Goal: Task Accomplishment & Management: Manage account settings

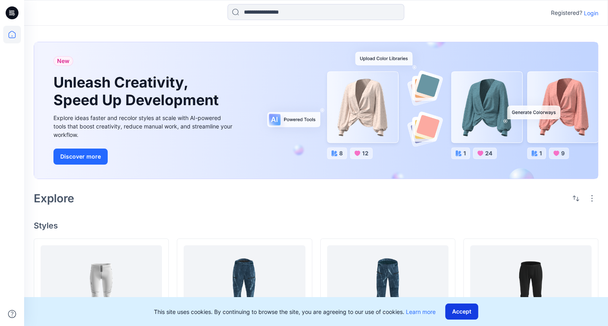
click at [467, 312] on button "Accept" at bounding box center [461, 312] width 33 height 16
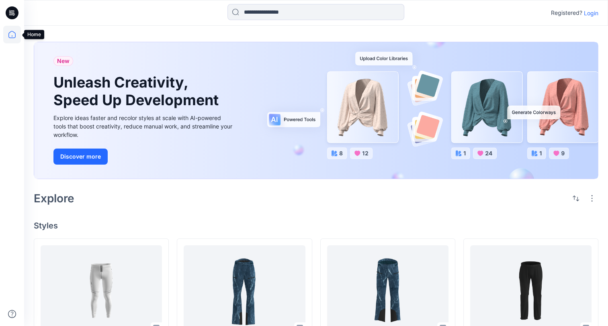
click at [11, 35] on icon at bounding box center [12, 35] width 18 height 18
click at [595, 10] on p "Login" at bounding box center [590, 13] width 14 height 8
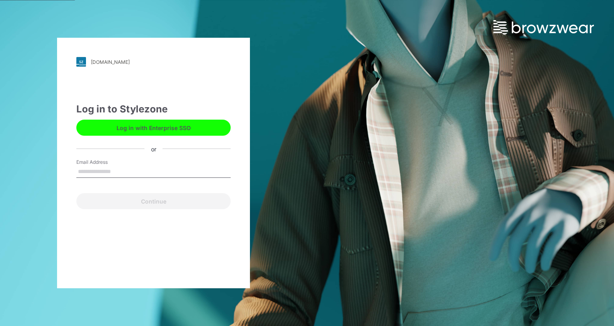
click at [122, 167] on input "Email Address" at bounding box center [153, 172] width 154 height 12
type input "**********"
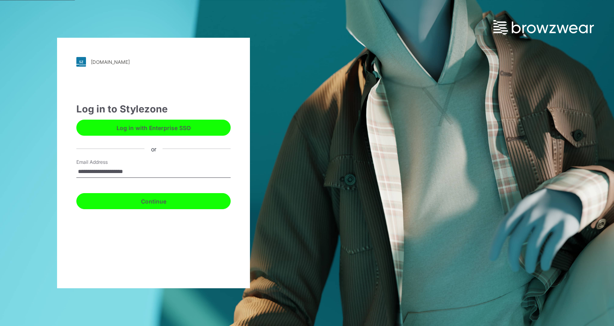
click at [178, 202] on button "Continue" at bounding box center [153, 201] width 154 height 16
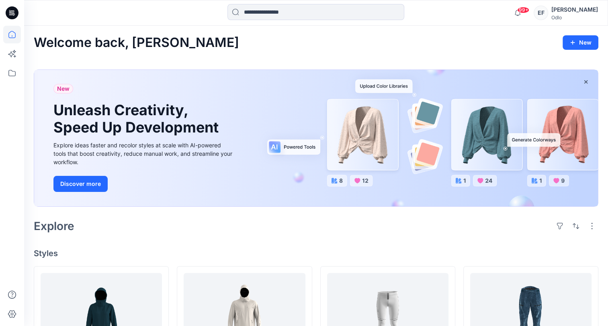
scroll to position [132, 0]
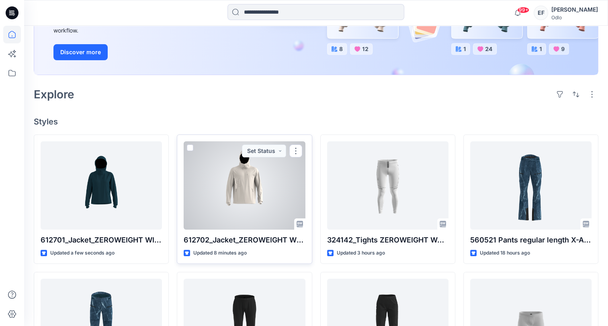
click at [240, 193] on div at bounding box center [244, 185] width 121 height 88
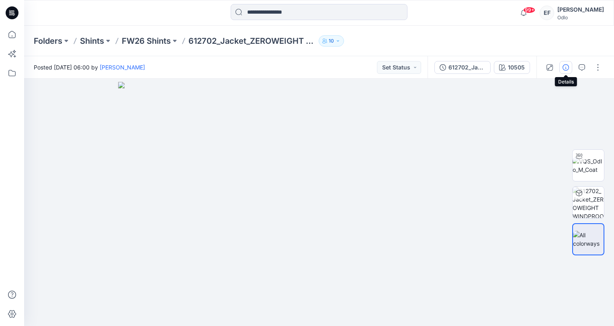
click at [565, 66] on icon "button" at bounding box center [565, 67] width 6 height 6
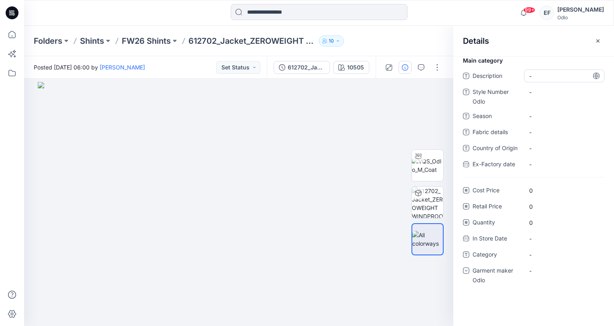
click at [547, 76] on span "-" at bounding box center [564, 76] width 70 height 8
click at [545, 92] on Odlo "-" at bounding box center [564, 92] width 70 height 8
type textarea "******"
click at [549, 118] on span "-" at bounding box center [564, 116] width 70 height 8
type textarea "****"
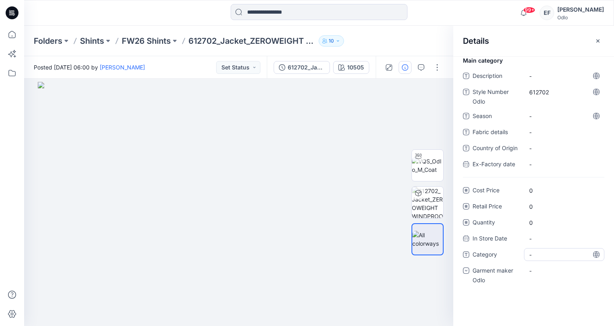
click at [538, 258] on span "-" at bounding box center [564, 255] width 70 height 8
type textarea "******"
click at [547, 271] on div "-" at bounding box center [564, 270] width 80 height 13
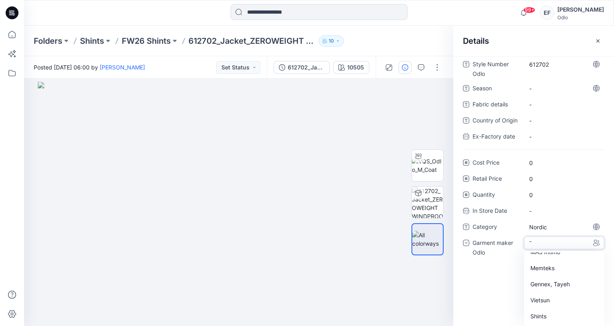
scroll to position [27, 0]
click at [545, 313] on div "Shints" at bounding box center [563, 317] width 77 height 16
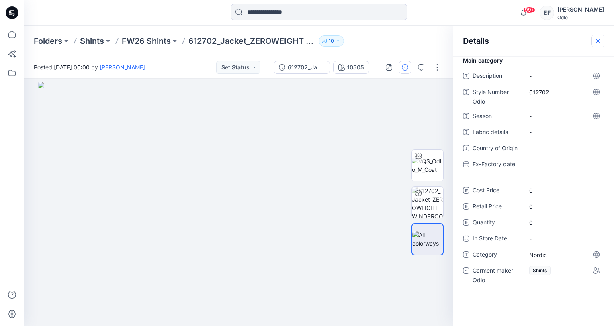
click at [599, 38] on icon "button" at bounding box center [597, 41] width 6 height 6
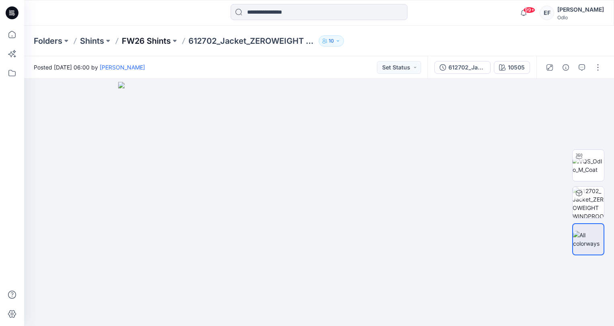
click at [156, 40] on p "FW26 Shints" at bounding box center [146, 40] width 49 height 11
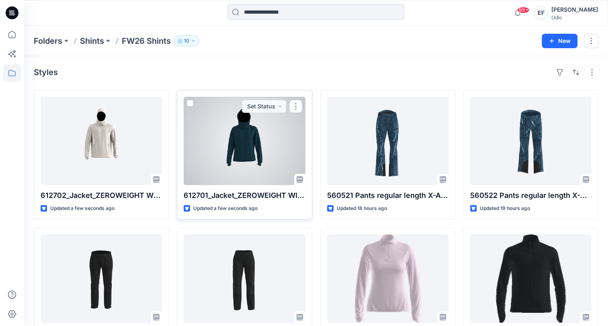
click at [279, 147] on div at bounding box center [244, 141] width 121 height 88
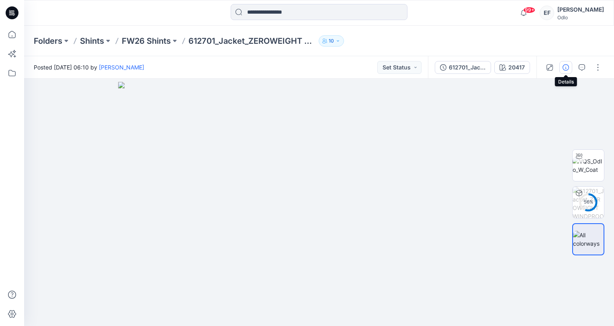
click at [565, 71] on button "button" at bounding box center [565, 67] width 13 height 13
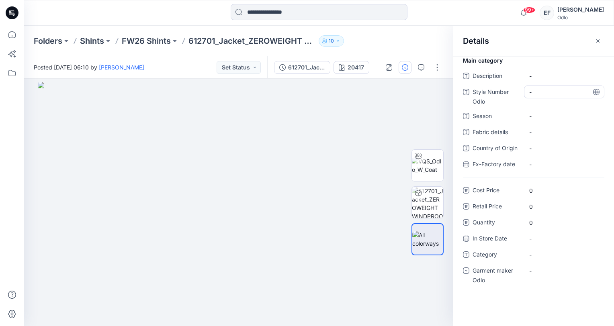
click at [545, 94] on Odlo "-" at bounding box center [564, 92] width 70 height 8
type textarea "******"
click at [540, 115] on span "-" at bounding box center [564, 116] width 70 height 8
type textarea "****"
click at [546, 259] on div "-" at bounding box center [564, 254] width 80 height 13
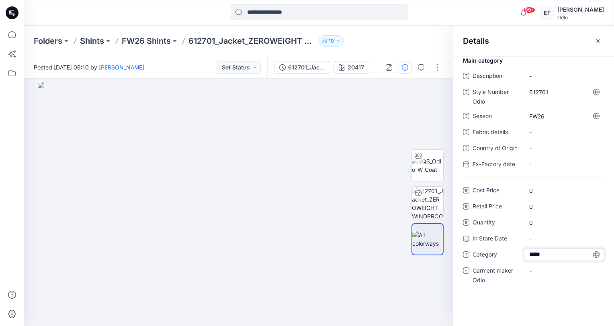
type textarea "******"
click at [545, 275] on div "-" at bounding box center [564, 270] width 80 height 13
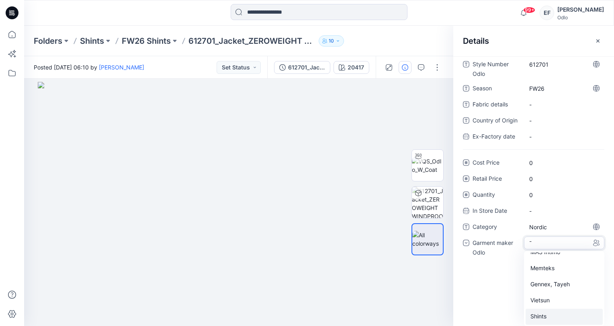
click at [542, 320] on div "Shints" at bounding box center [563, 317] width 77 height 16
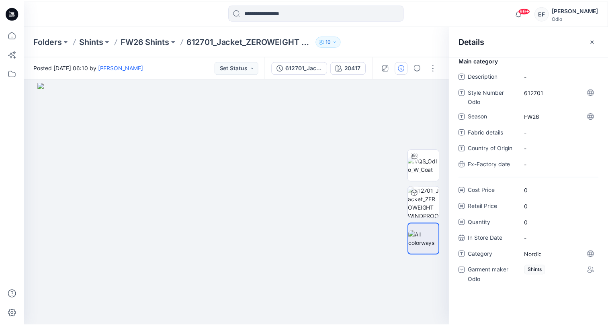
scroll to position [0, 0]
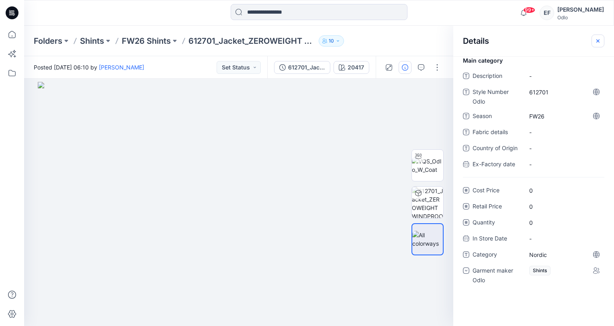
click at [596, 40] on icon "button" at bounding box center [597, 41] width 6 height 6
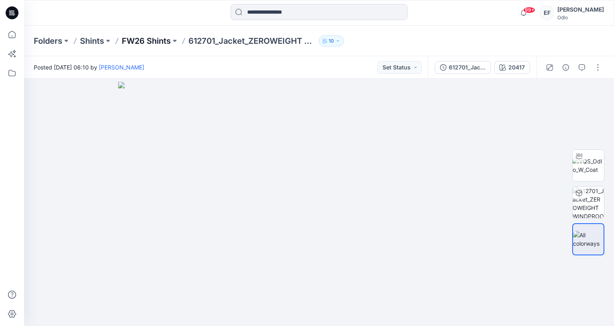
click at [140, 39] on p "FW26 Shints" at bounding box center [146, 40] width 49 height 11
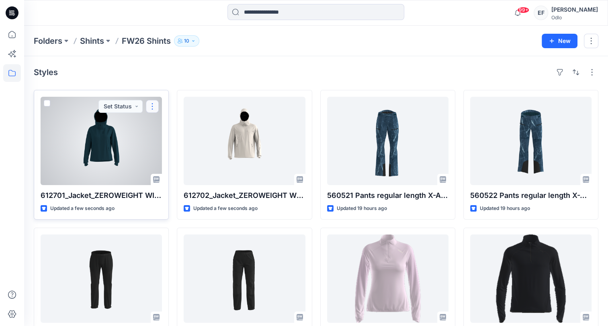
click at [151, 106] on button "button" at bounding box center [152, 106] width 13 height 13
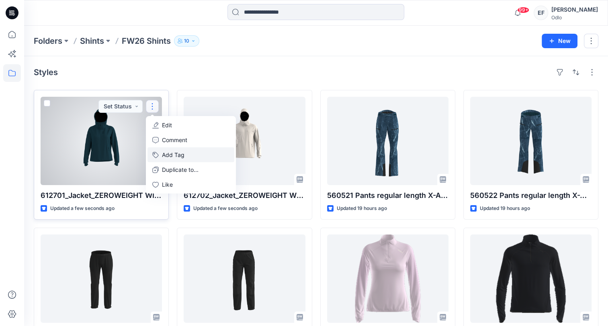
click at [177, 154] on button "Add Tag" at bounding box center [190, 154] width 87 height 15
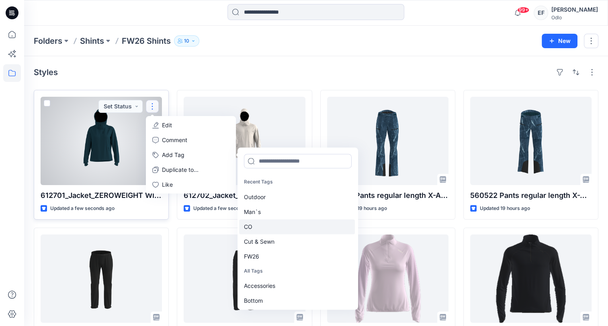
click at [267, 230] on div "CO" at bounding box center [297, 226] width 116 height 15
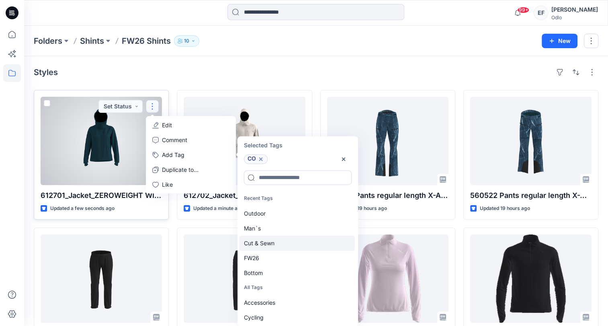
click at [266, 243] on div "Cut & Sewn" at bounding box center [297, 243] width 116 height 15
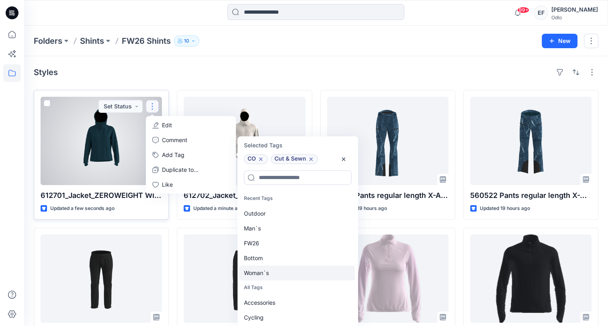
click at [264, 272] on div "Woman`s" at bounding box center [297, 272] width 116 height 15
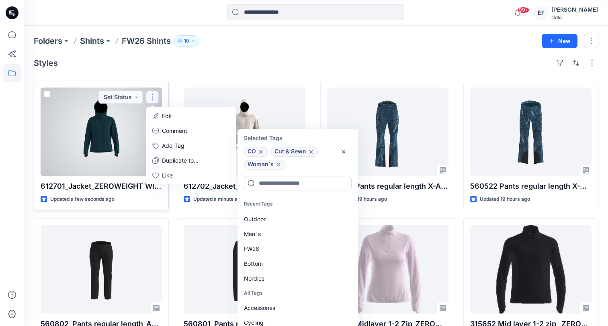
scroll to position [2, 0]
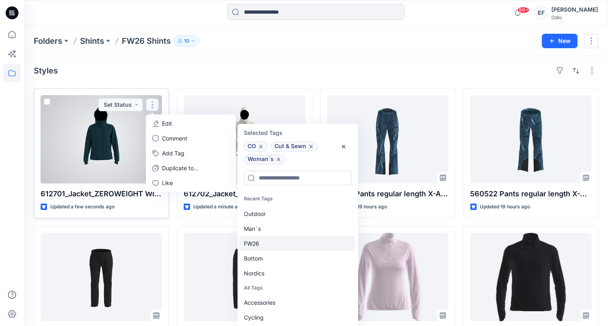
click at [263, 243] on div "FW26" at bounding box center [297, 243] width 116 height 15
click at [260, 258] on div "Nordics" at bounding box center [297, 258] width 116 height 15
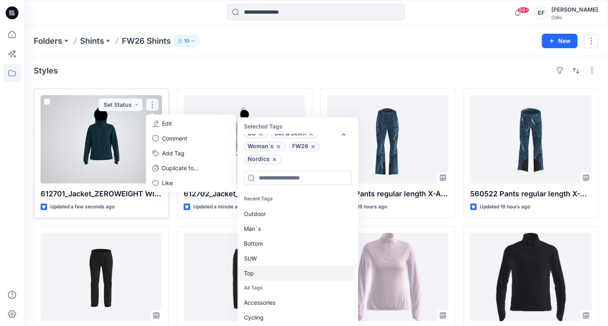
click at [266, 271] on div "Top" at bounding box center [297, 273] width 116 height 15
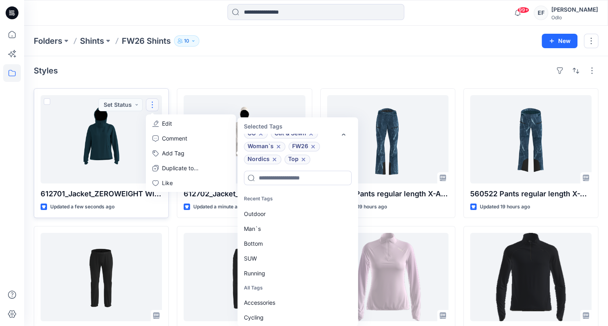
click at [303, 65] on div "Styles" at bounding box center [316, 70] width 564 height 13
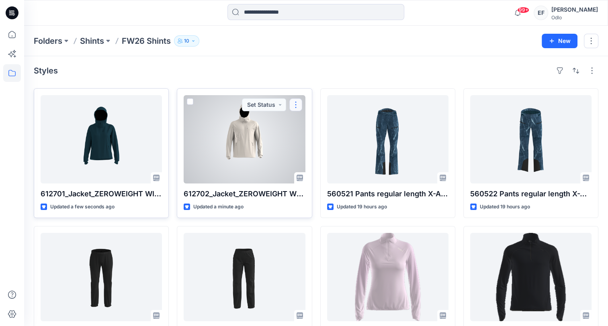
click at [296, 108] on button "button" at bounding box center [295, 104] width 13 height 13
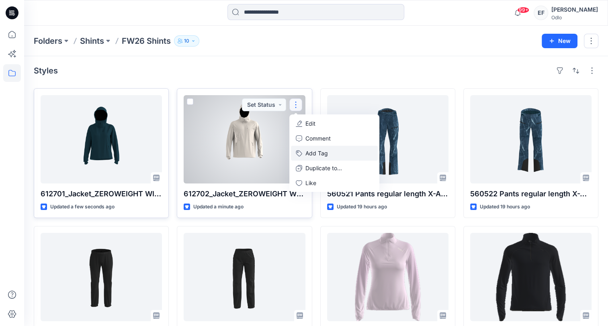
click at [318, 149] on button "Add Tag" at bounding box center [334, 153] width 87 height 15
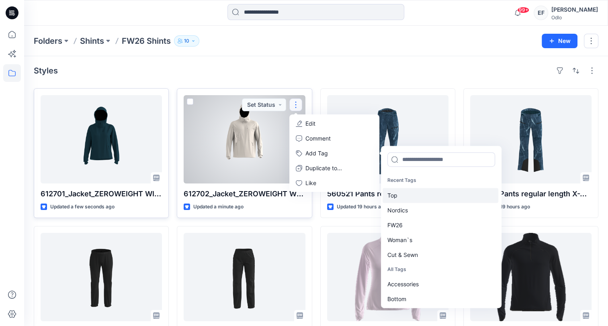
click at [439, 199] on div "Top" at bounding box center [440, 195] width 116 height 15
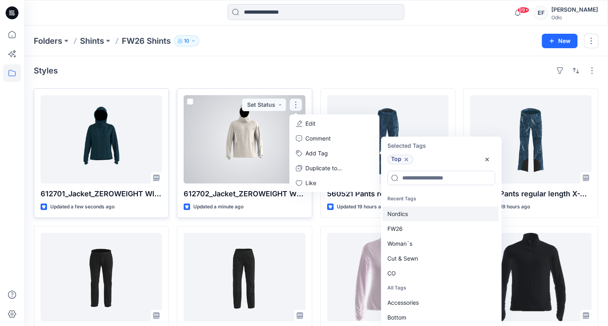
click at [420, 213] on div "Nordics" at bounding box center [440, 213] width 116 height 15
click at [420, 213] on div "FW26" at bounding box center [440, 213] width 116 height 15
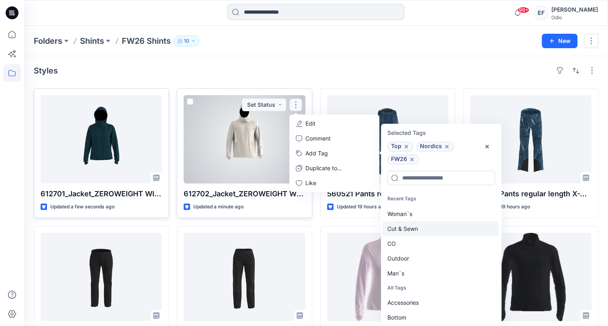
click at [420, 226] on div "Cut & Sewn" at bounding box center [440, 228] width 116 height 15
click at [420, 226] on div "CO" at bounding box center [440, 228] width 116 height 15
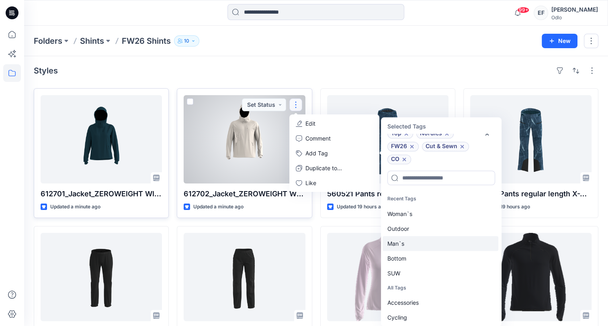
click at [409, 241] on div "Man`s" at bounding box center [440, 243] width 116 height 15
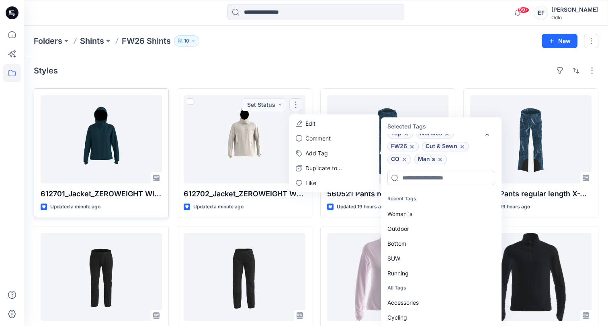
click at [349, 66] on div "Styles" at bounding box center [316, 70] width 564 height 13
